Goal: Information Seeking & Learning: Learn about a topic

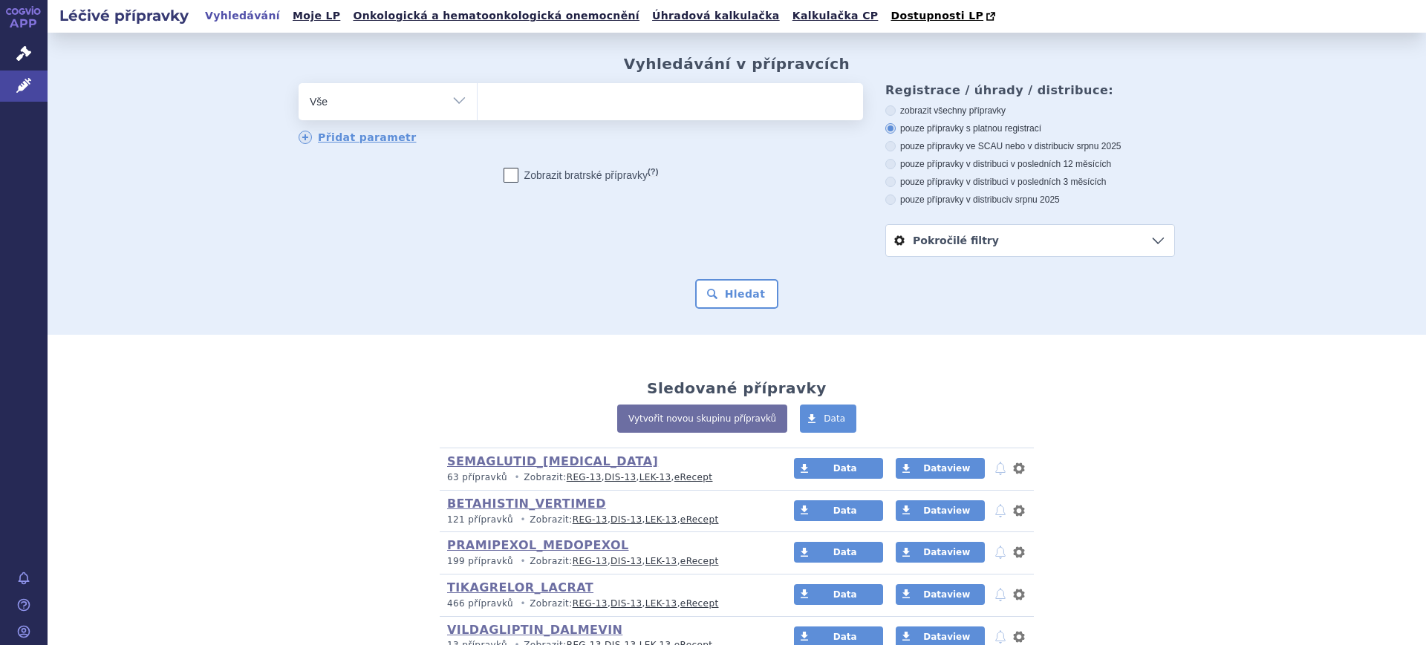
click at [454, 111] on select "Vše Přípravek/SUKL kód MAH VPOIS ATC/Aktivní látka Léková forma Síla" at bounding box center [387, 99] width 178 height 33
select select "filter-atc-group"
click at [298, 84] on select "Vše Přípravek/SUKL kód MAH VPOIS ATC/Aktivní látka Léková forma Síla" at bounding box center [387, 99] width 178 height 33
click at [556, 117] on span at bounding box center [669, 101] width 385 height 37
click at [477, 117] on select at bounding box center [477, 100] width 1 height 37
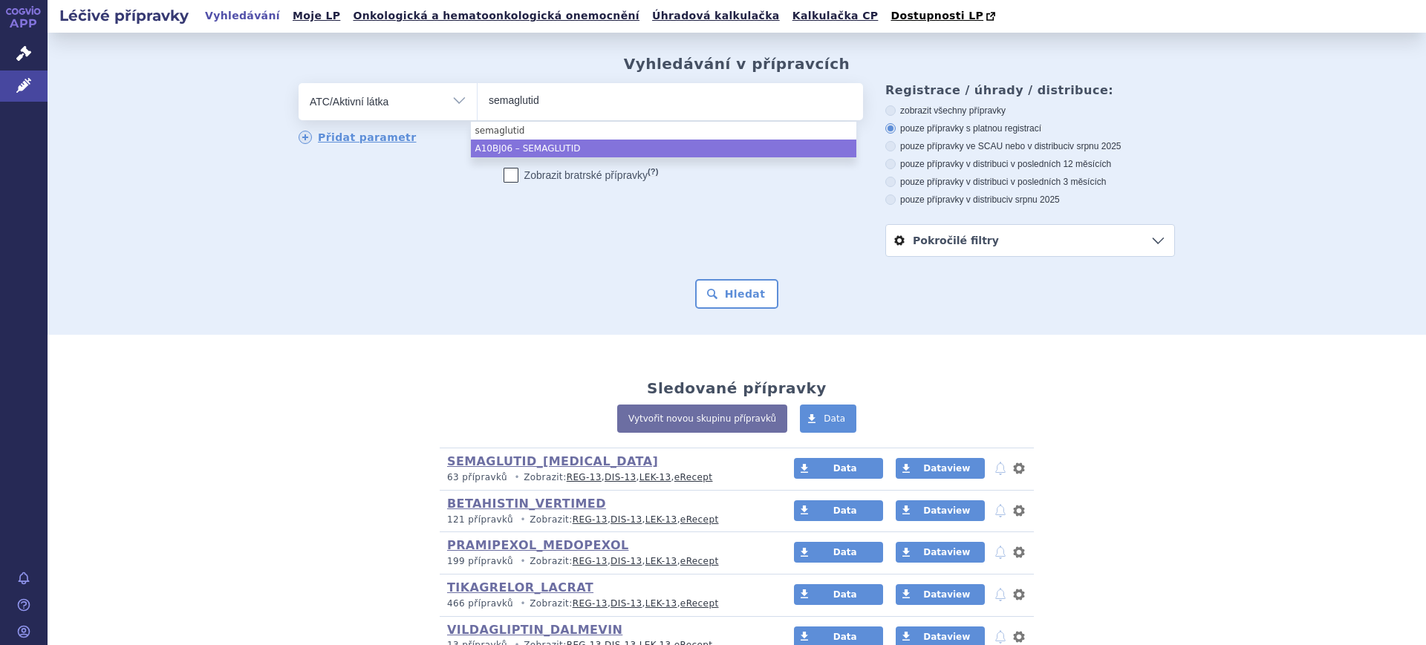
type input "semaglutid"
select select "A10BJ06"
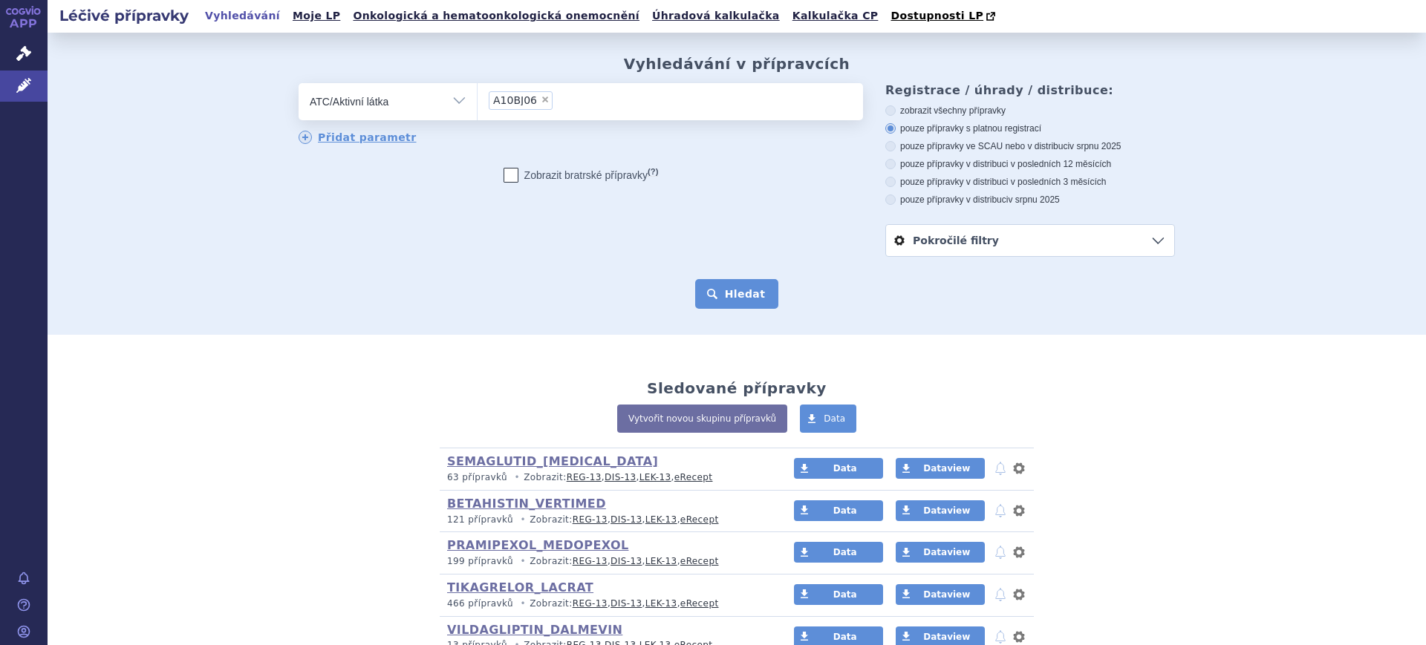
click at [713, 289] on button "Hledat" at bounding box center [737, 294] width 84 height 30
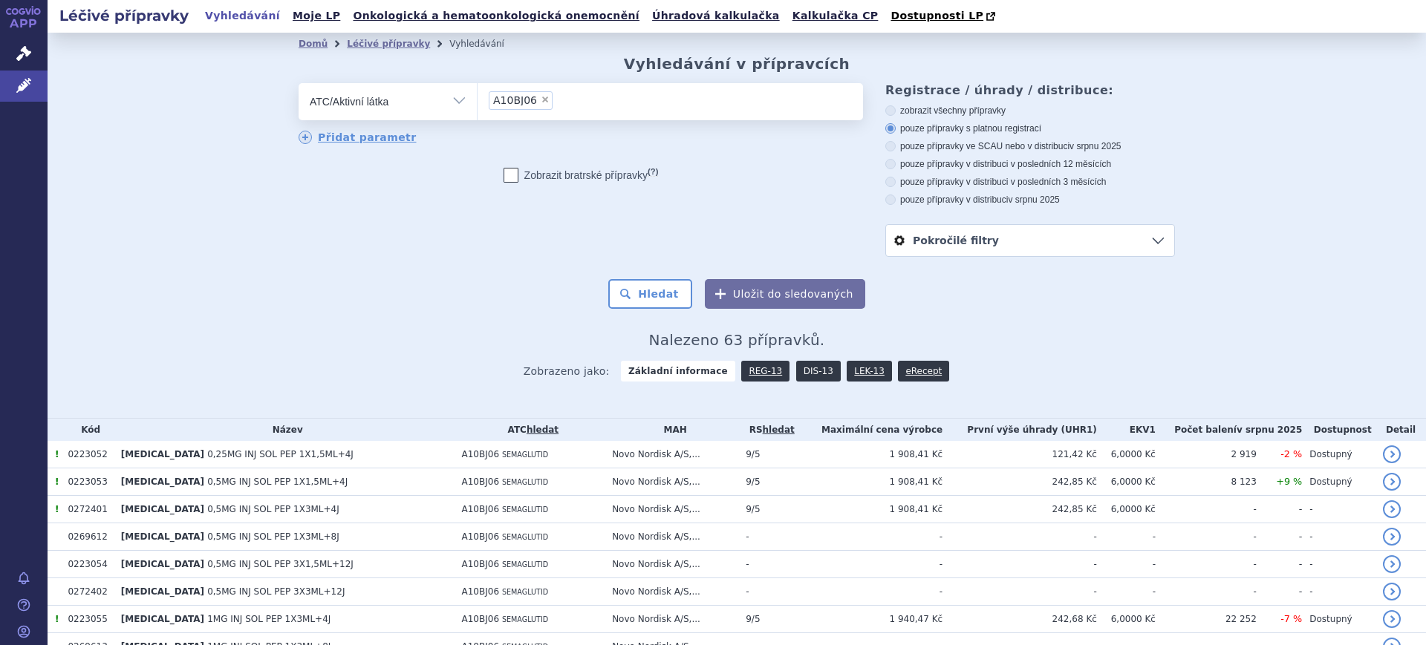
scroll to position [278, 0]
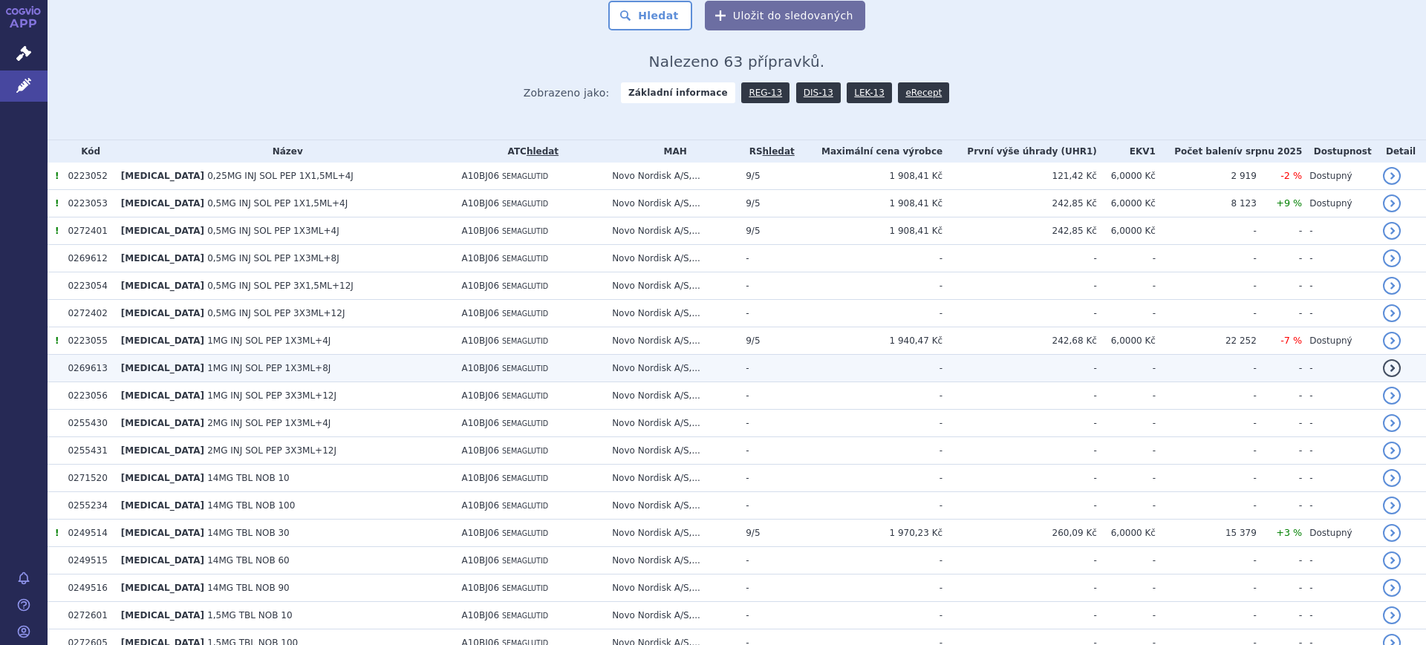
click at [793, 376] on td "-" at bounding box center [767, 368] width 59 height 27
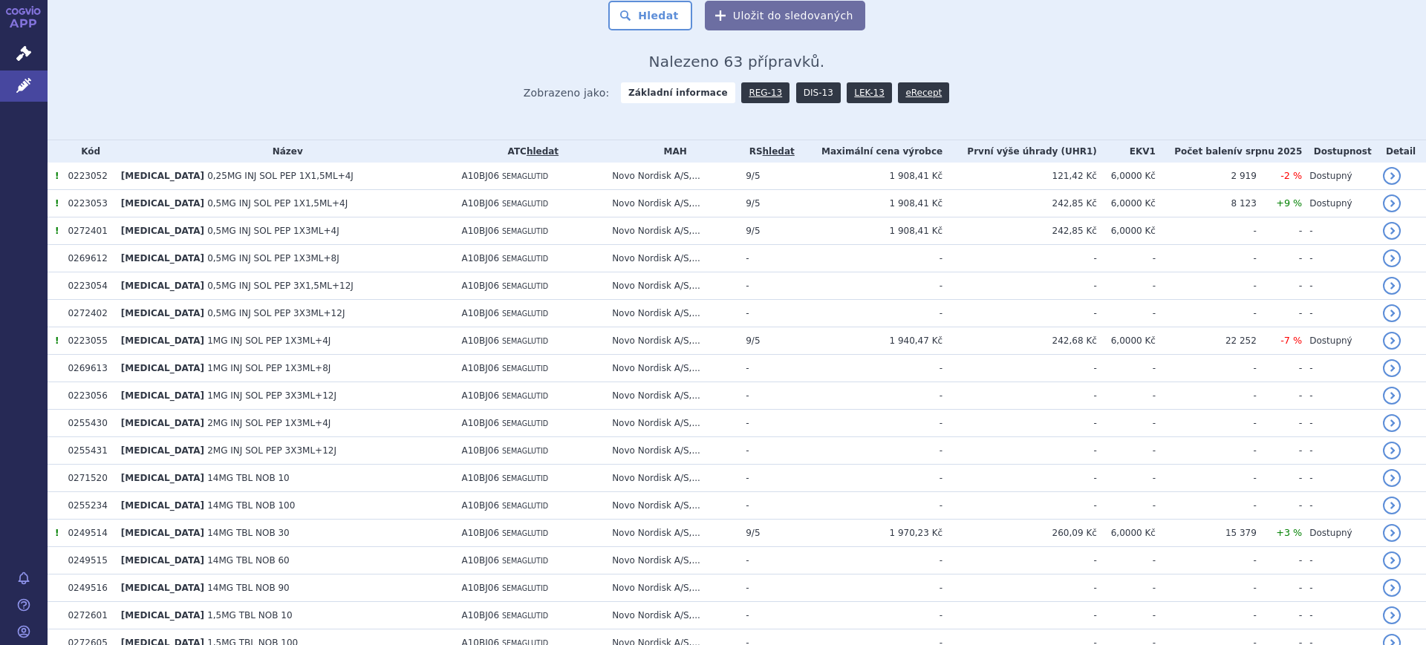
click at [809, 98] on link "DIS-13" at bounding box center [818, 92] width 45 height 21
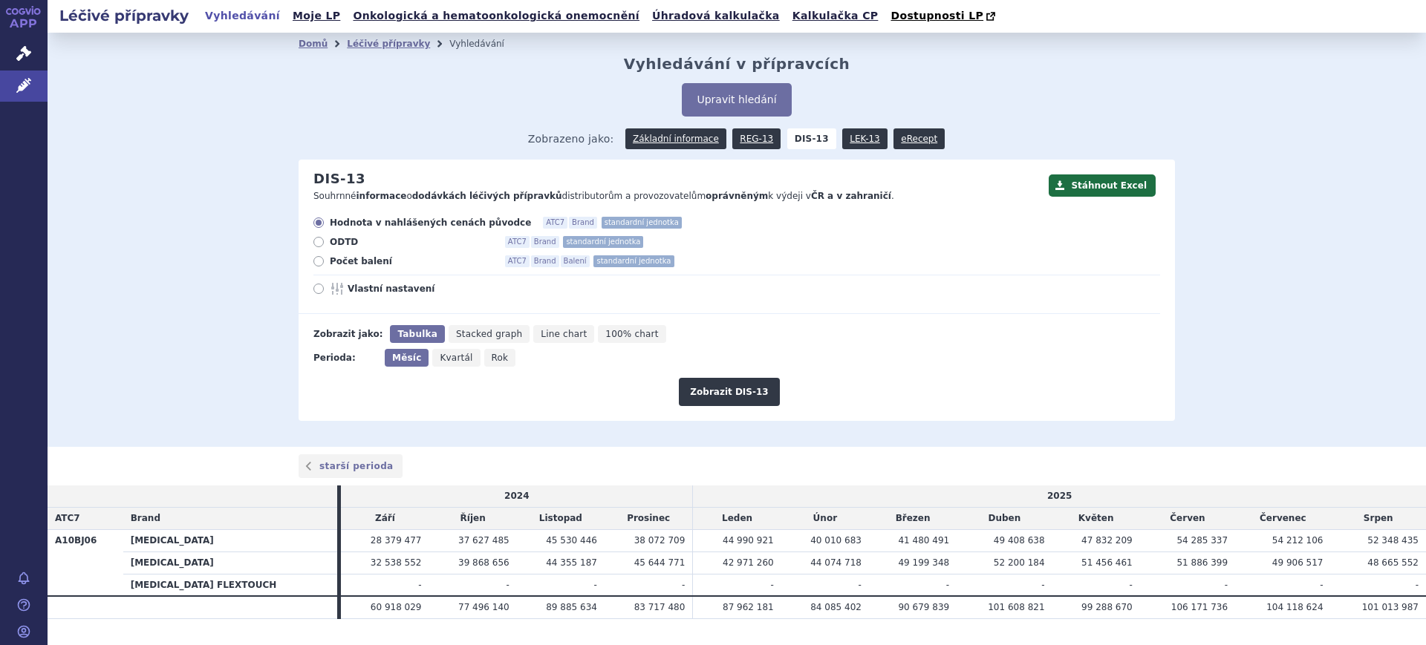
click at [492, 359] on span "Rok" at bounding box center [500, 358] width 17 height 10
click at [484, 359] on input "Rok" at bounding box center [489, 354] width 10 height 10
radio input "true"
click at [382, 290] on span "Vlastní nastavení" at bounding box center [428, 289] width 163 height 12
click at [324, 290] on input "Vlastní nastavení" at bounding box center [320, 291] width 10 height 10
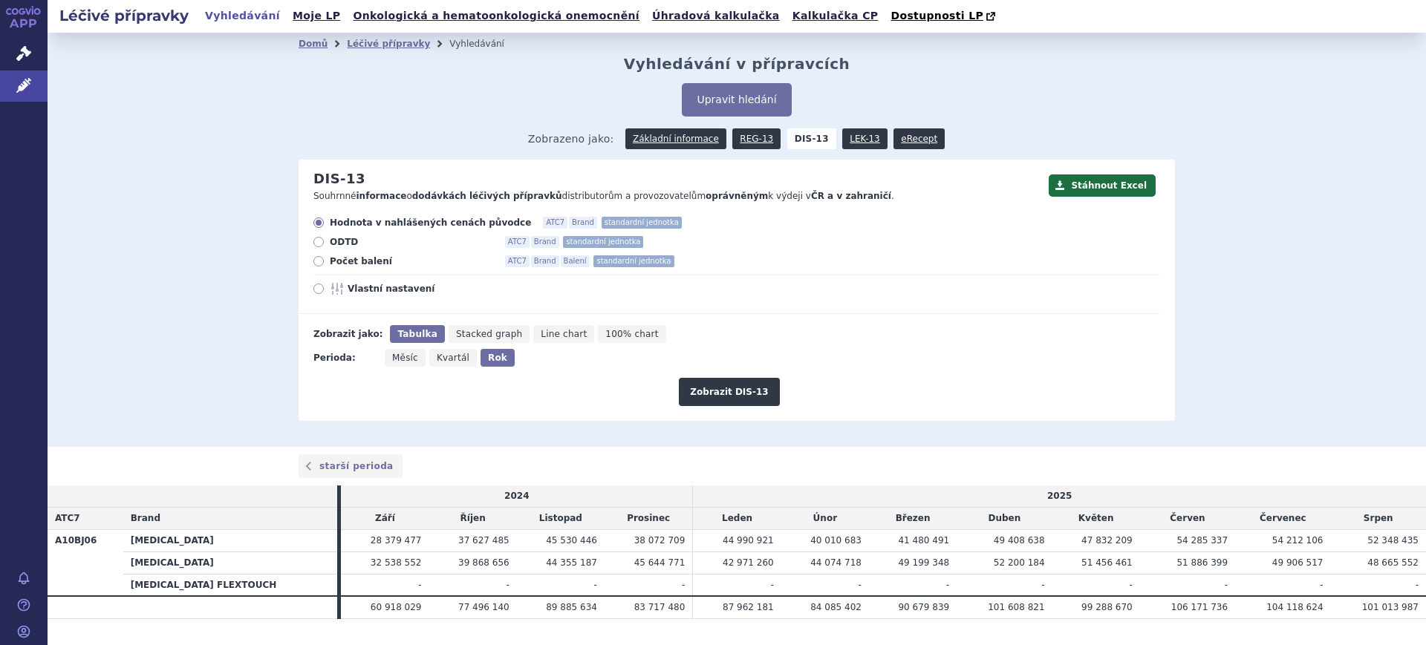
radio input "true"
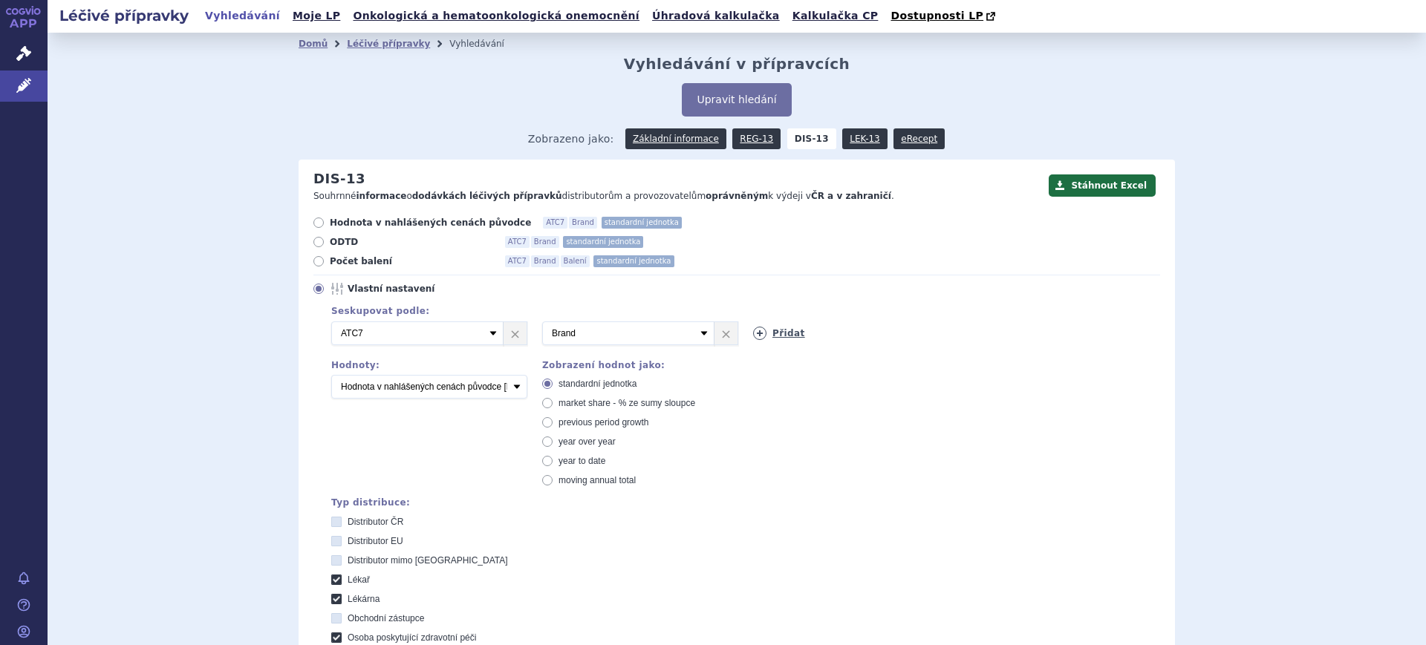
click at [754, 339] on icon at bounding box center [759, 333] width 13 height 13
click at [754, 339] on select "Vyberte groupování ATC3 ATC5 ATC7 Brand Balení SÚKL kód MAH VPOIS Referenční sk…" at bounding box center [839, 333] width 172 height 24
select select "package"
click at [753, 322] on select "Vyberte groupování ATC3 ATC5 ATC7 Brand Balení SÚKL kód MAH VPOIS Referenční sk…" at bounding box center [839, 333] width 172 height 24
click at [471, 395] on select "Počet balení Hodnota v nahlášených cenách původce [DIS-13] Hodnota v maximálníc…" at bounding box center [429, 387] width 196 height 24
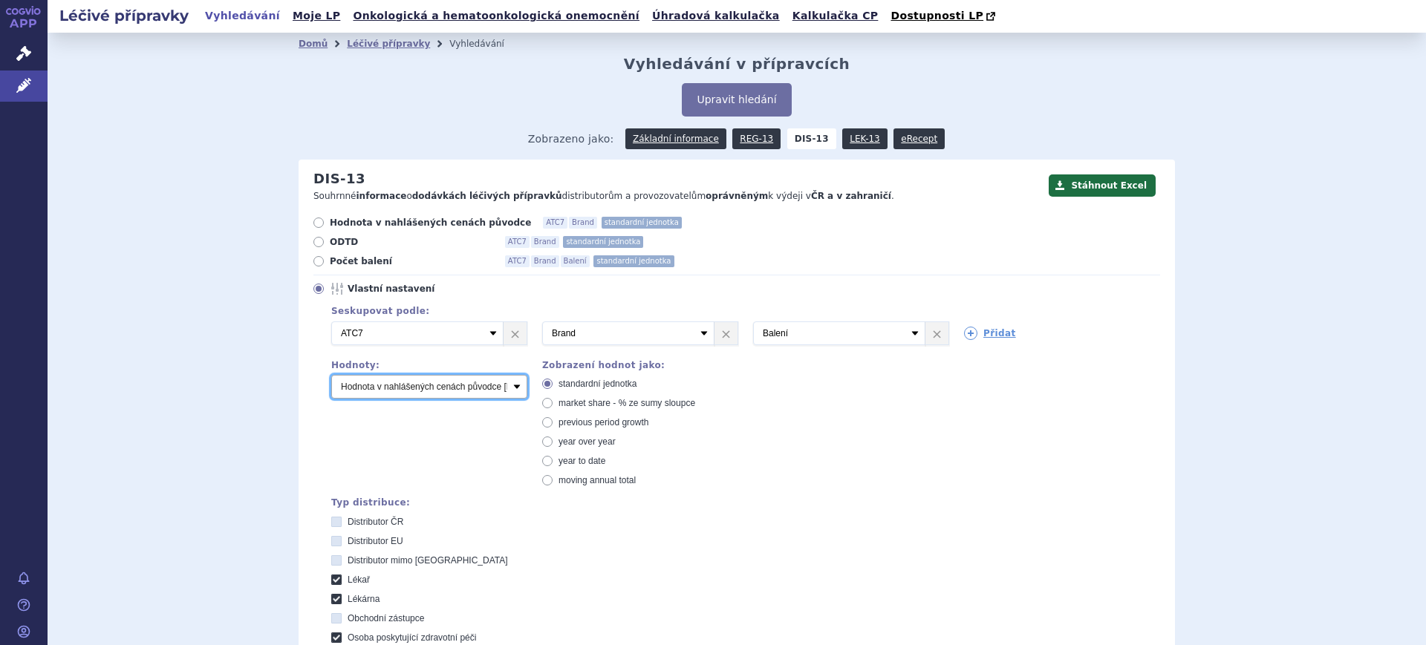
select select "packages"
click at [331, 376] on select "Počet balení Hodnota v nahlášených cenách původce [DIS-13] Hodnota v maximálníc…" at bounding box center [429, 387] width 196 height 24
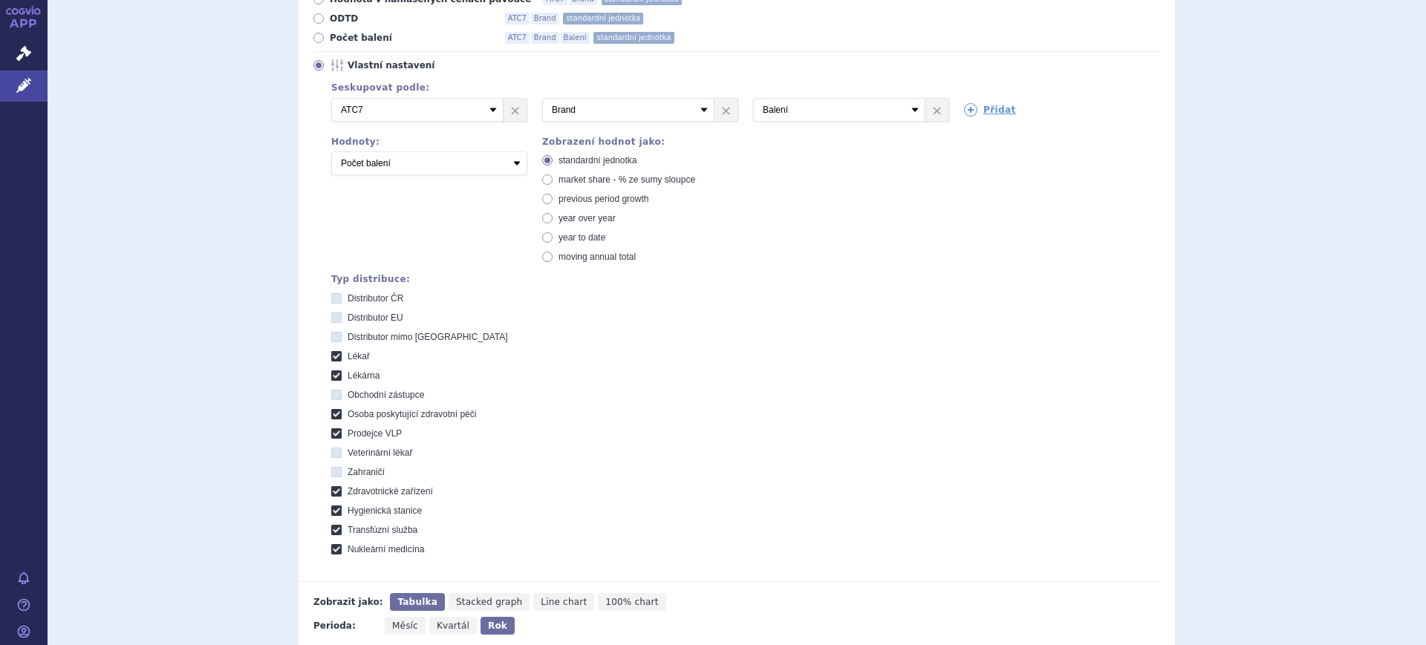
scroll to position [464, 0]
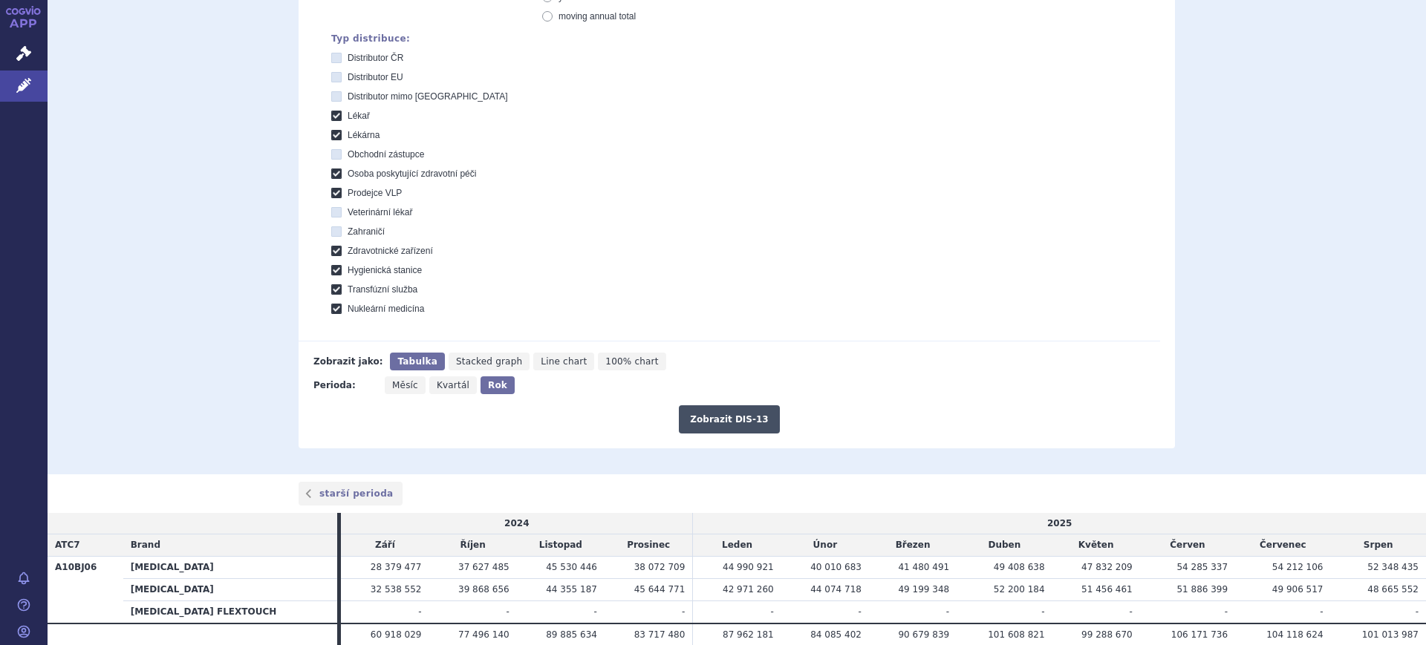
click at [679, 417] on button "Zobrazit DIS-13" at bounding box center [729, 419] width 100 height 28
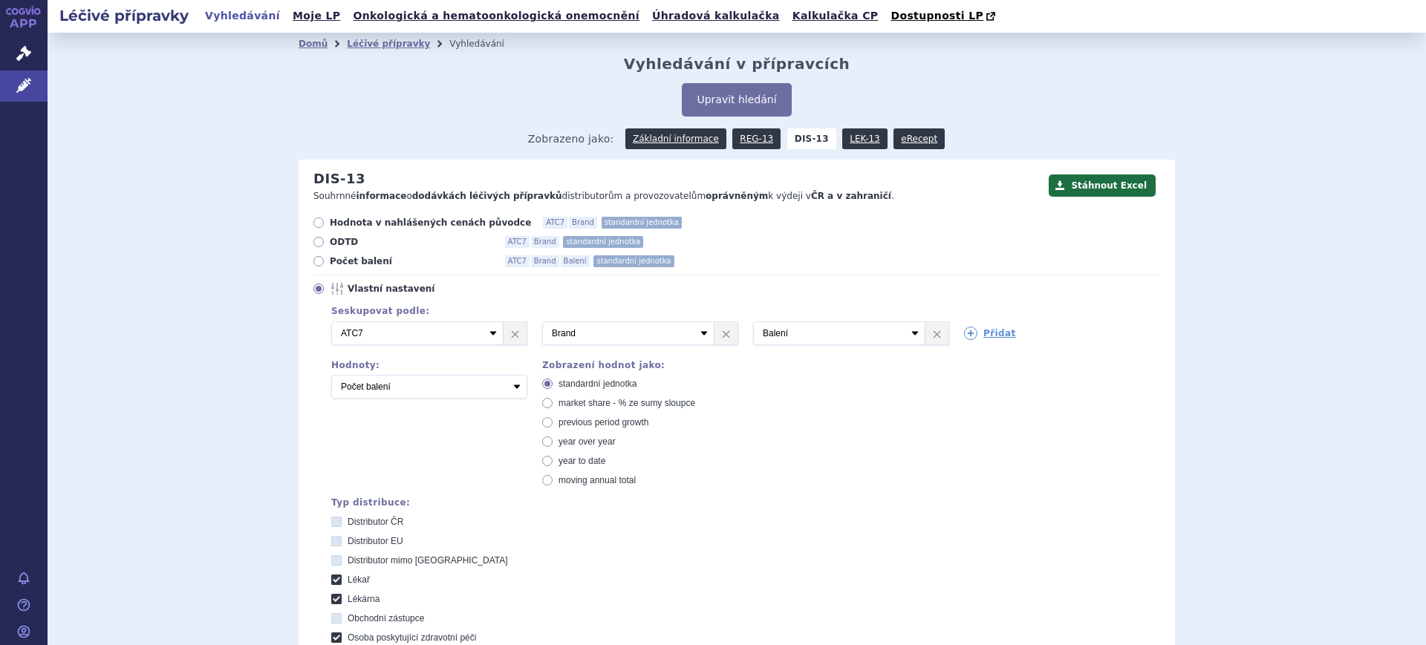
scroll to position [656, 0]
